Goal: Use online tool/utility: Use online tool/utility

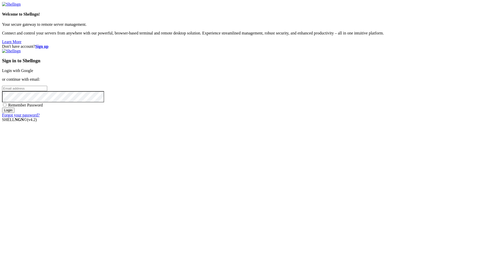
type input "[PERSON_NAME][EMAIL_ADDRESS][DOMAIN_NAME]"
click at [15, 113] on input "Login" at bounding box center [8, 109] width 13 height 5
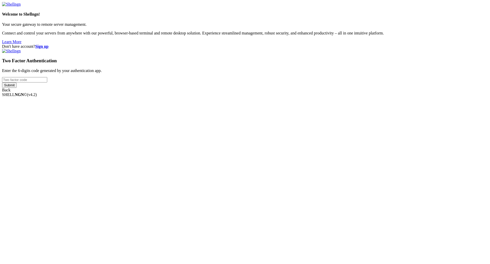
click at [47, 82] on input "number" at bounding box center [24, 79] width 45 height 5
type input "464750"
click at [17, 88] on input "Submit" at bounding box center [9, 84] width 15 height 5
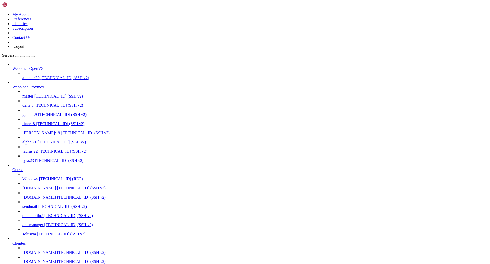
scroll to position [123, 0]
click at [57, 250] on span "[TECHNICAL_ID] (SSH v2)" at bounding box center [81, 252] width 49 height 4
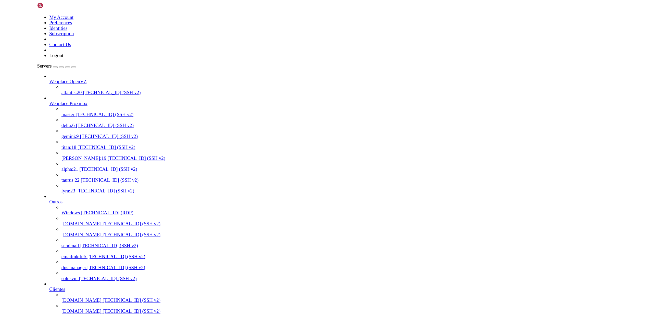
scroll to position [0, 0]
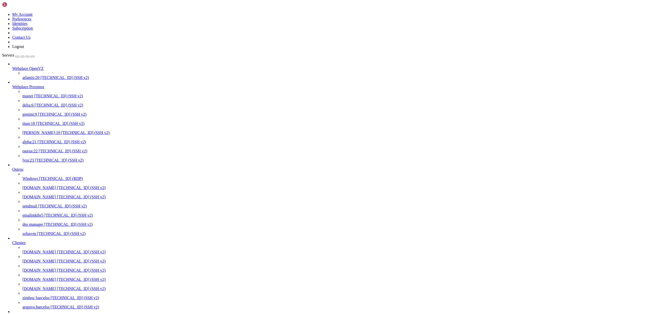
click at [61, 131] on span "[TECHNICAL_ID] (SSH v2)" at bounding box center [85, 133] width 49 height 4
drag, startPoint x: 162, startPoint y: 1197, endPoint x: 146, endPoint y: 1197, distance: 16.3
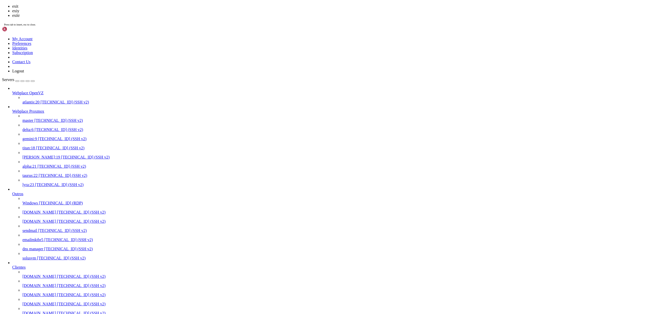
scroll to position [5183, 0]
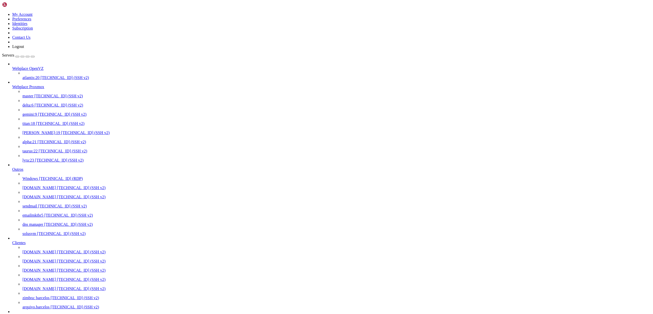
drag, startPoint x: 134, startPoint y: 7, endPoint x: 102, endPoint y: 15, distance: 32.6
